Goal: Navigation & Orientation: Understand site structure

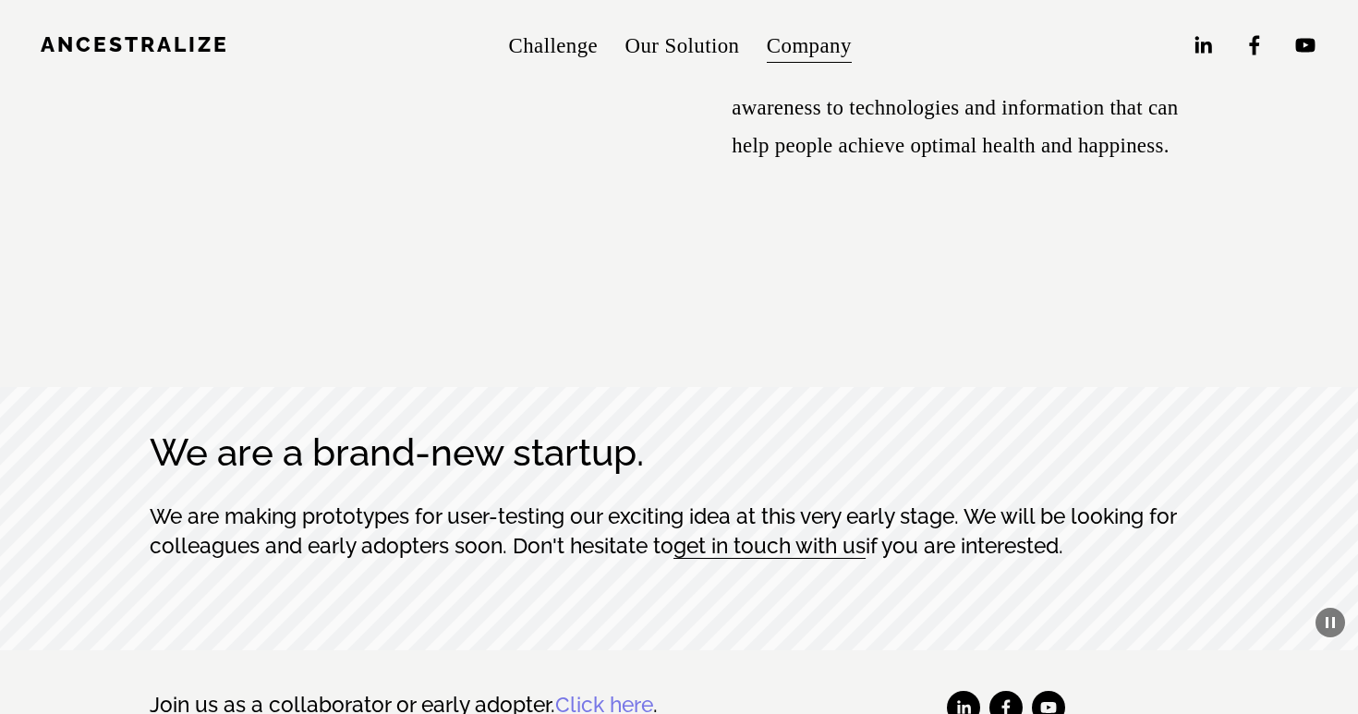
scroll to position [9790, 0]
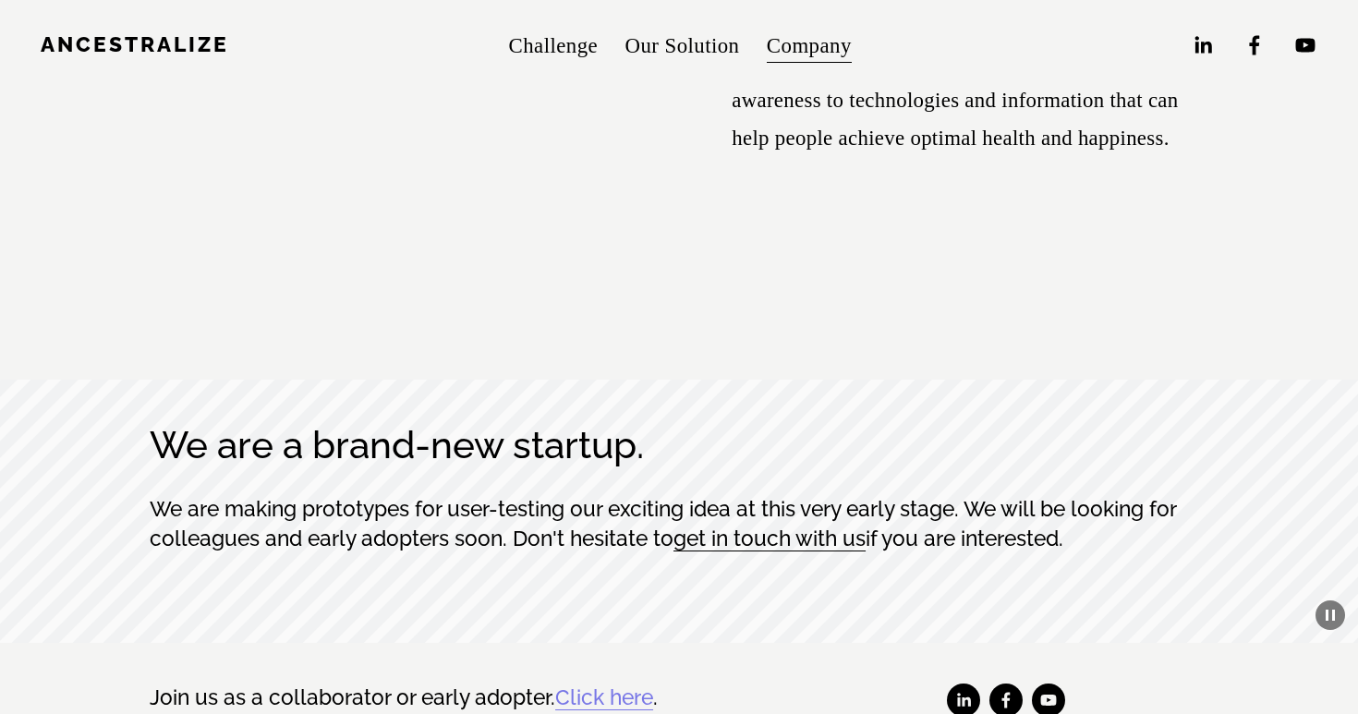
click at [679, 46] on link "Our Solution" at bounding box center [682, 45] width 115 height 42
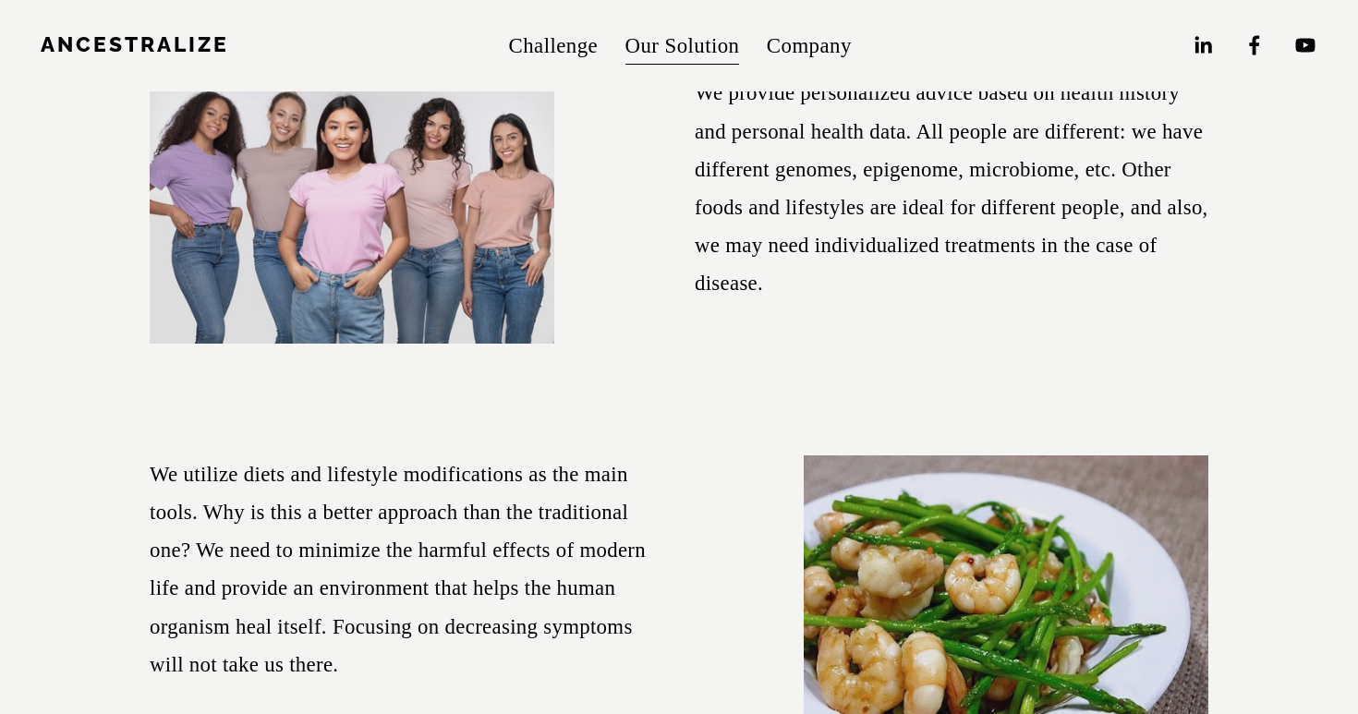
scroll to position [1999, 0]
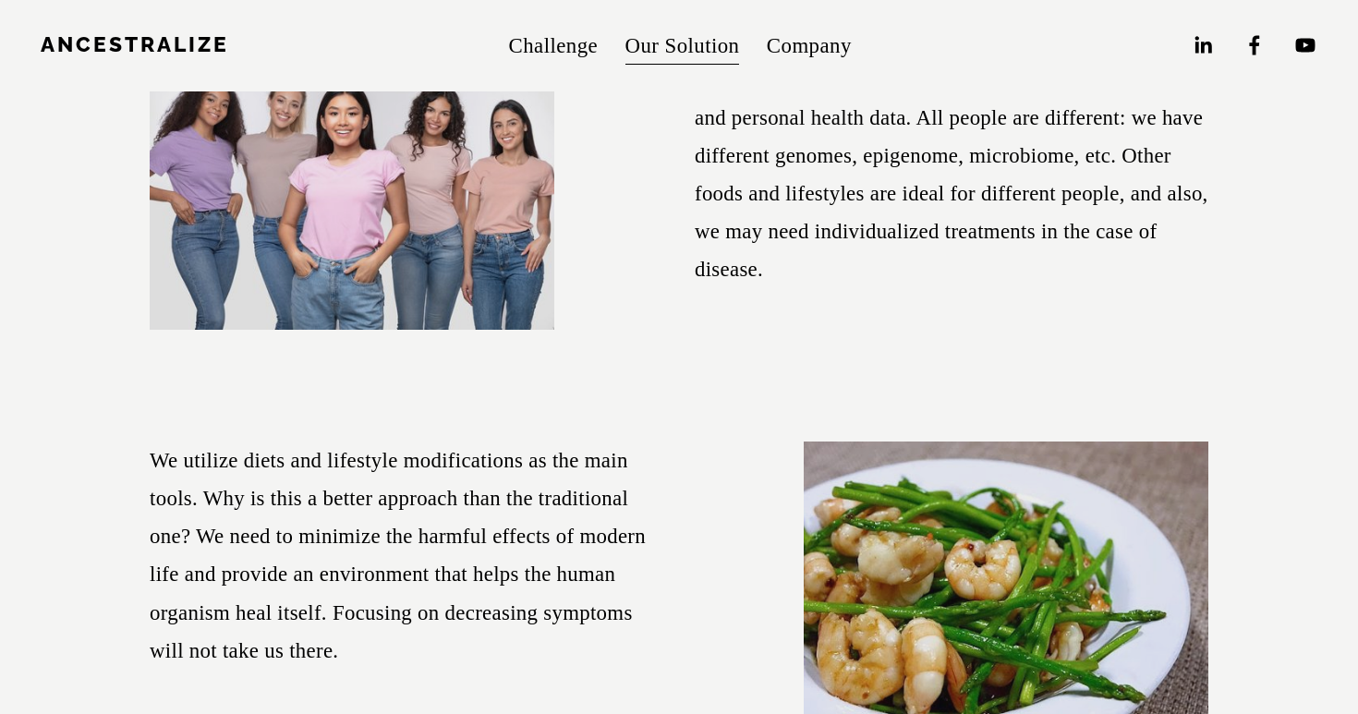
click at [579, 42] on link "Challenge" at bounding box center [554, 45] width 90 height 42
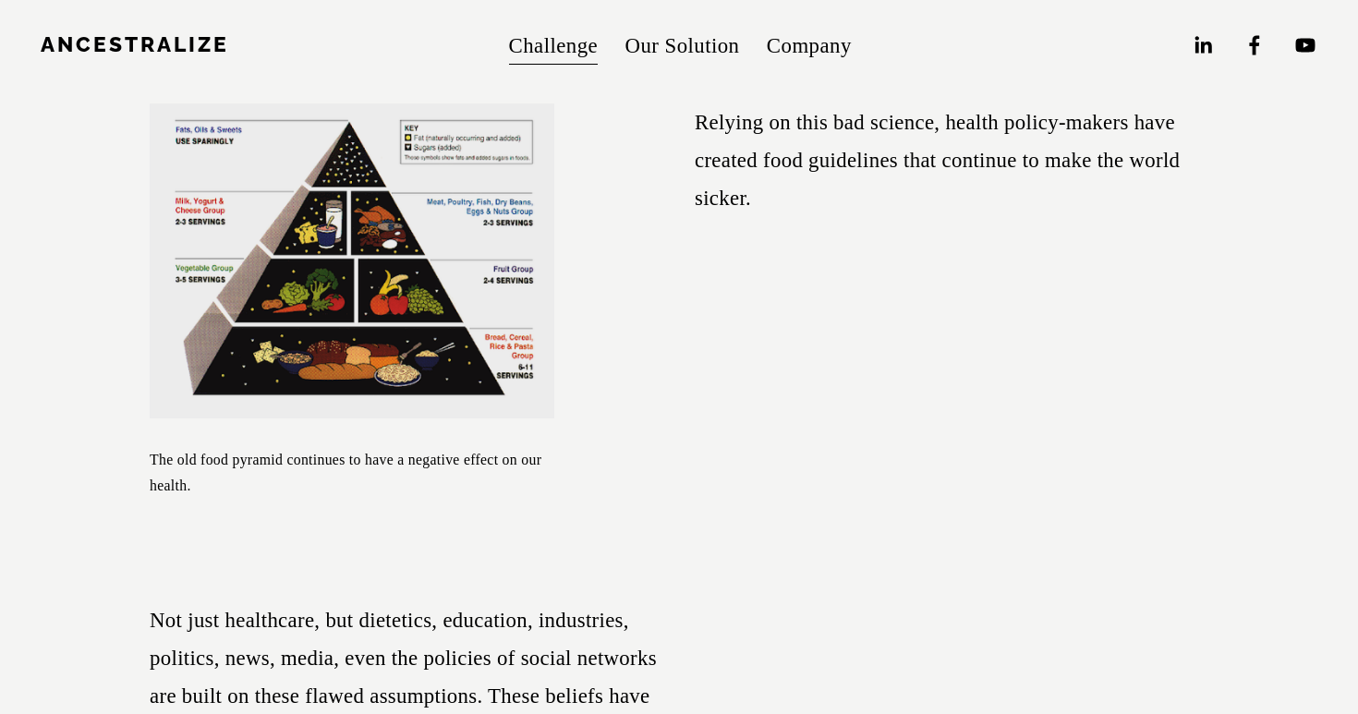
scroll to position [815, 0]
